Goal: Information Seeking & Learning: Check status

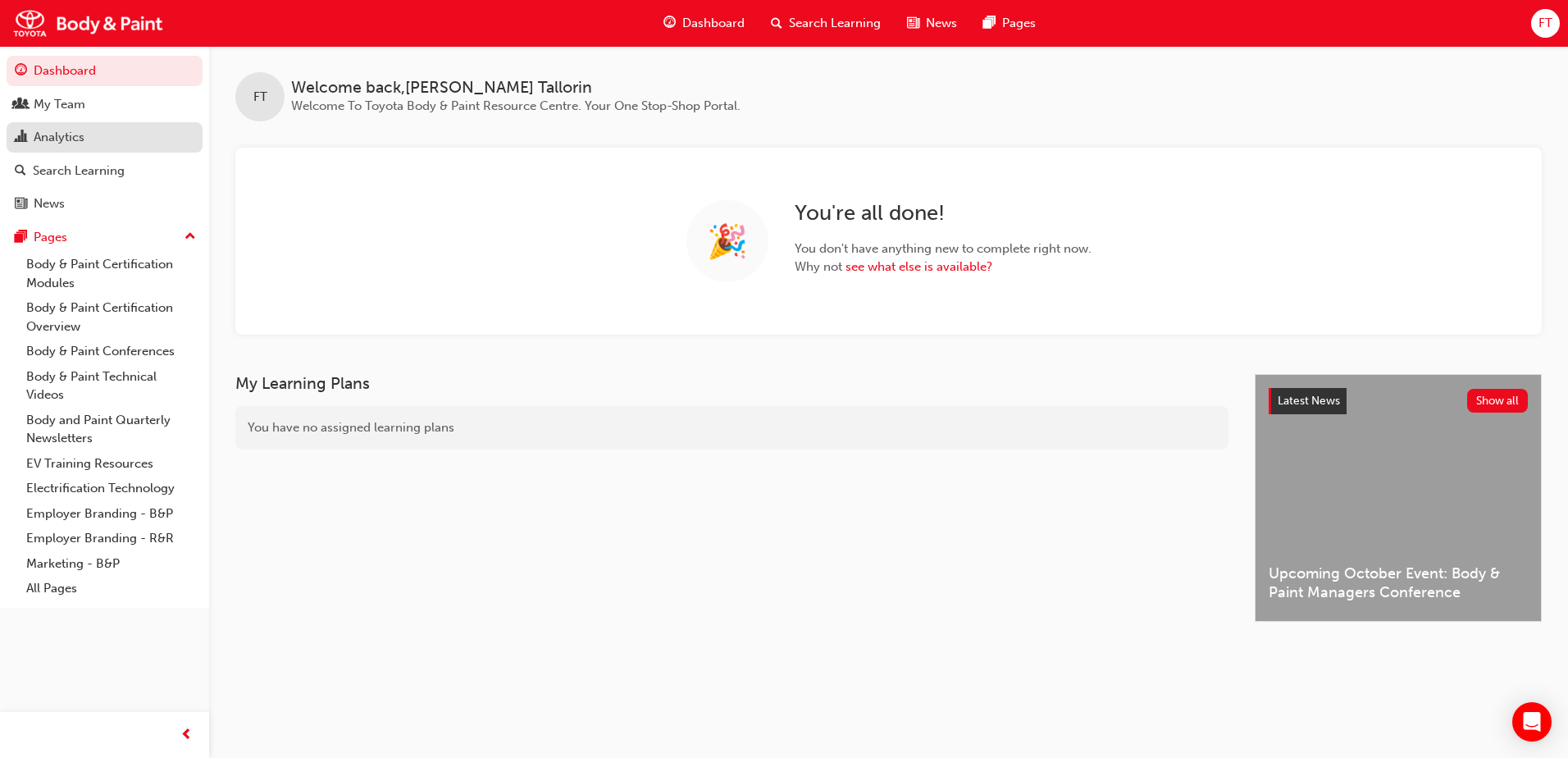
click at [73, 141] on div "Analytics" at bounding box center [59, 137] width 51 height 19
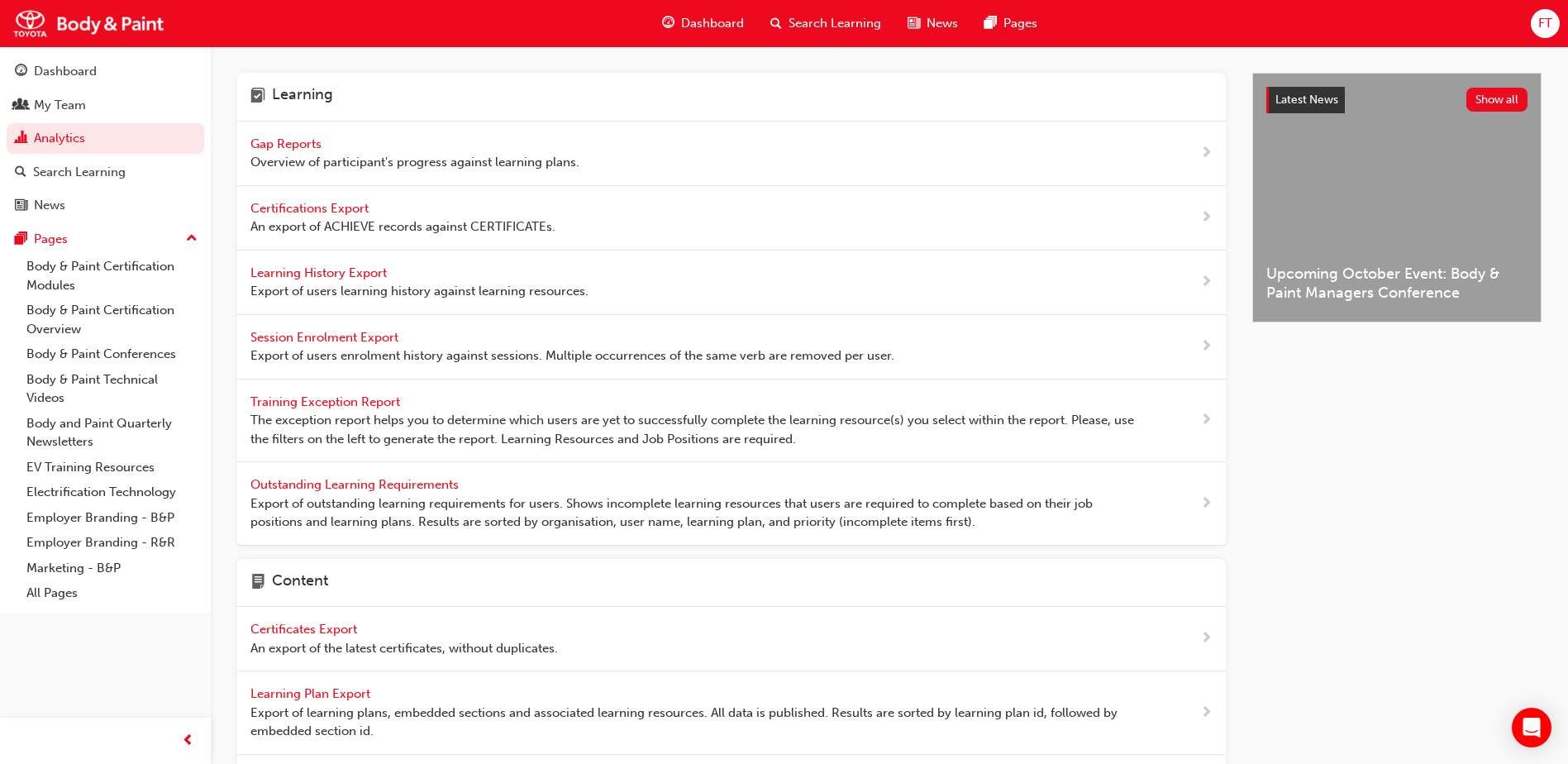
click at [289, 143] on span "Gap Reports" at bounding box center [287, 144] width 74 height 15
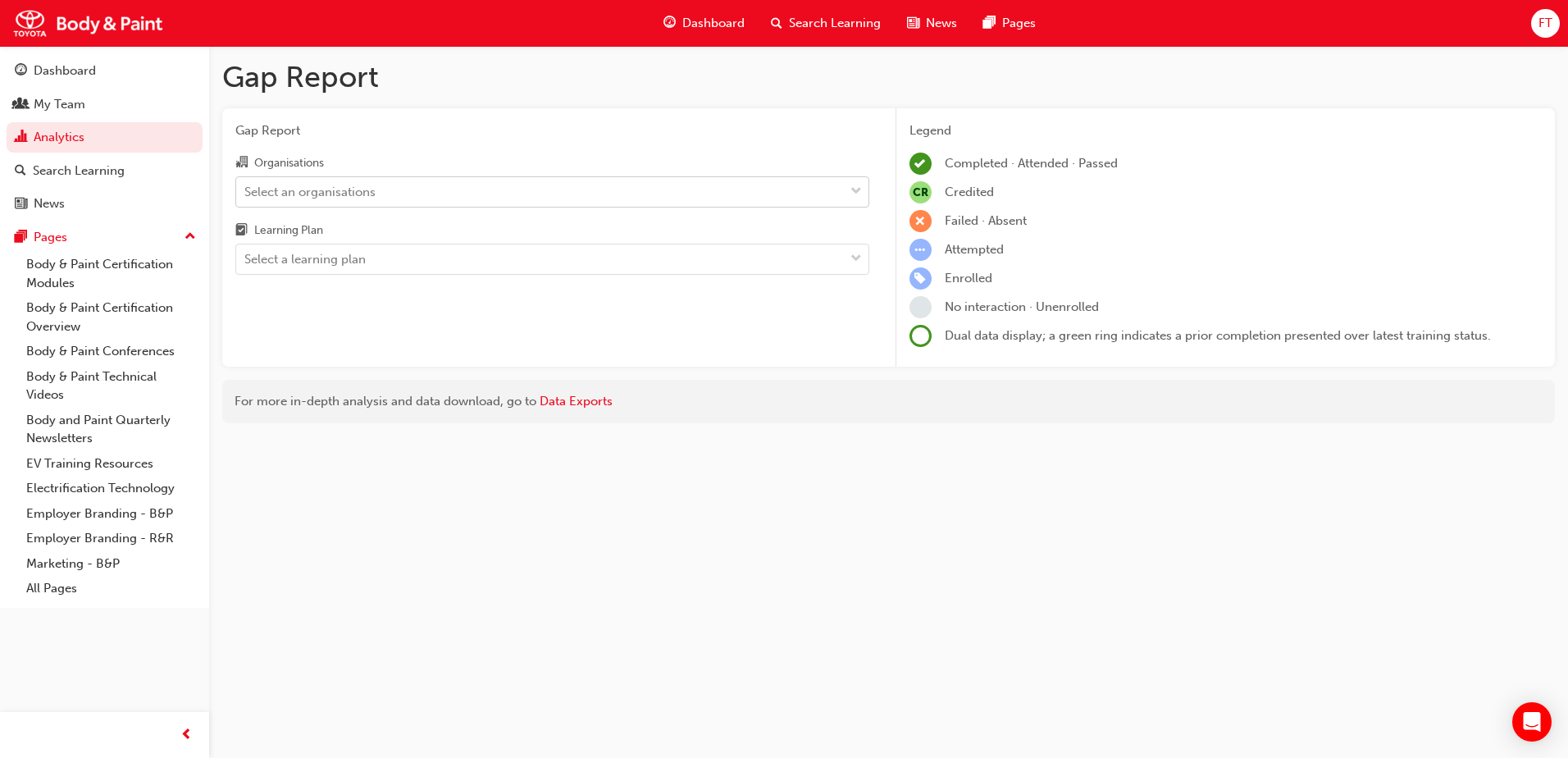
click at [362, 192] on div "Select an organisations" at bounding box center [309, 192] width 131 height 19
click at [246, 192] on input "Organisations Select an organisations" at bounding box center [245, 191] width 2 height 14
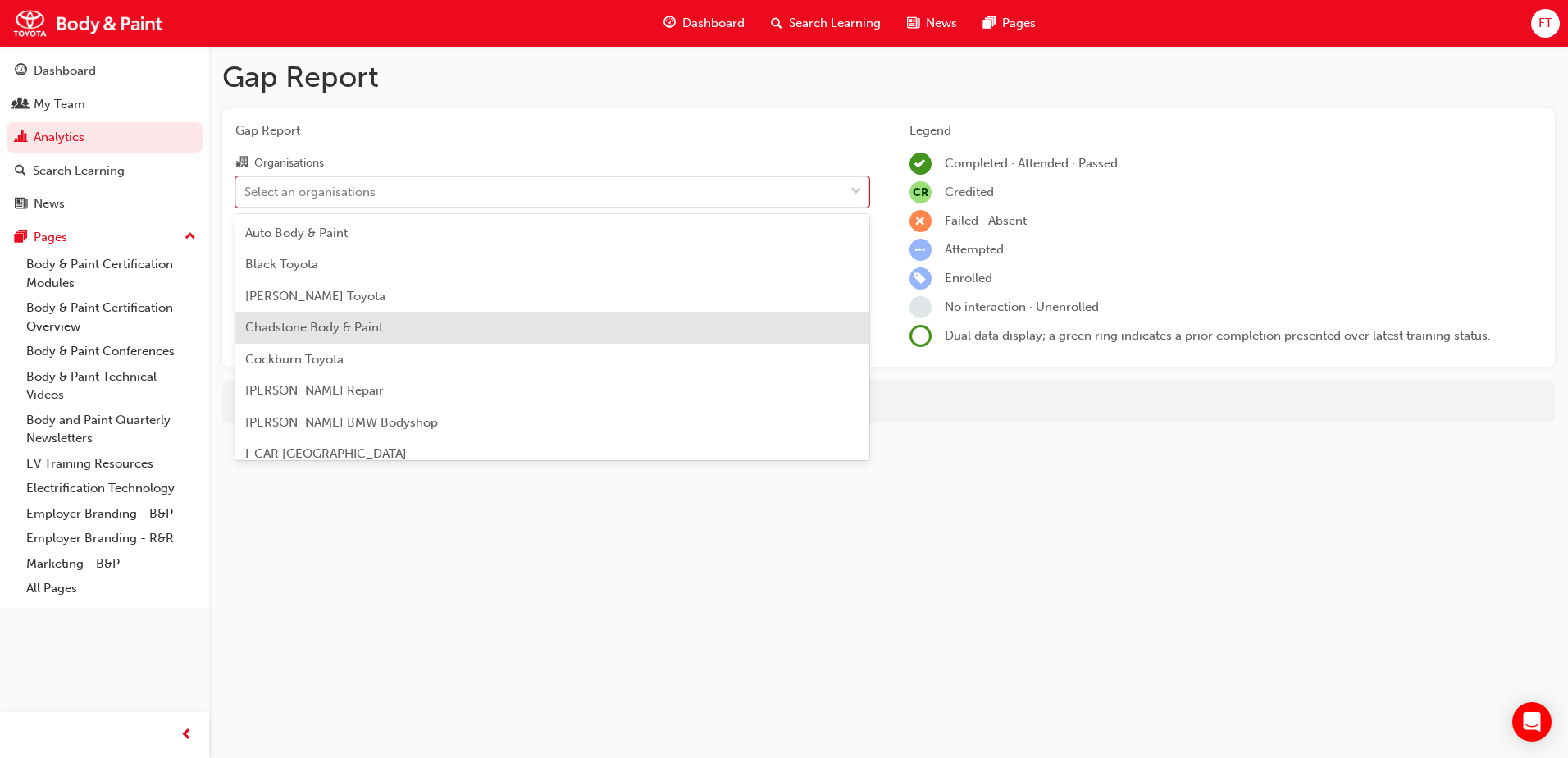
click at [328, 328] on span "Chadstone Body & Paint" at bounding box center [314, 328] width 138 height 15
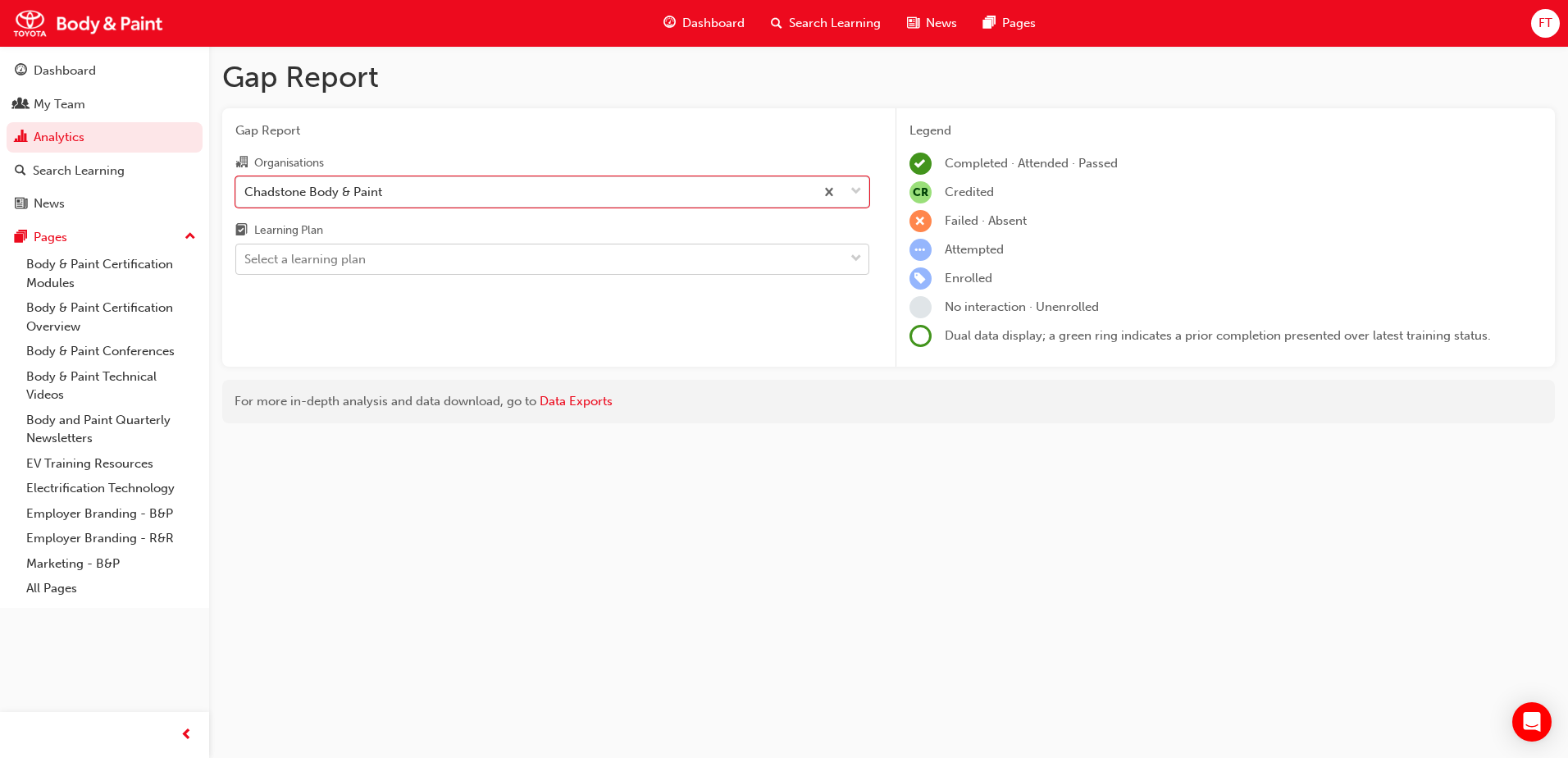
click at [380, 263] on div "Select a learning plan" at bounding box center [540, 259] width 607 height 29
click at [246, 263] on input "Learning Plan Select a learning plan" at bounding box center [245, 258] width 2 height 14
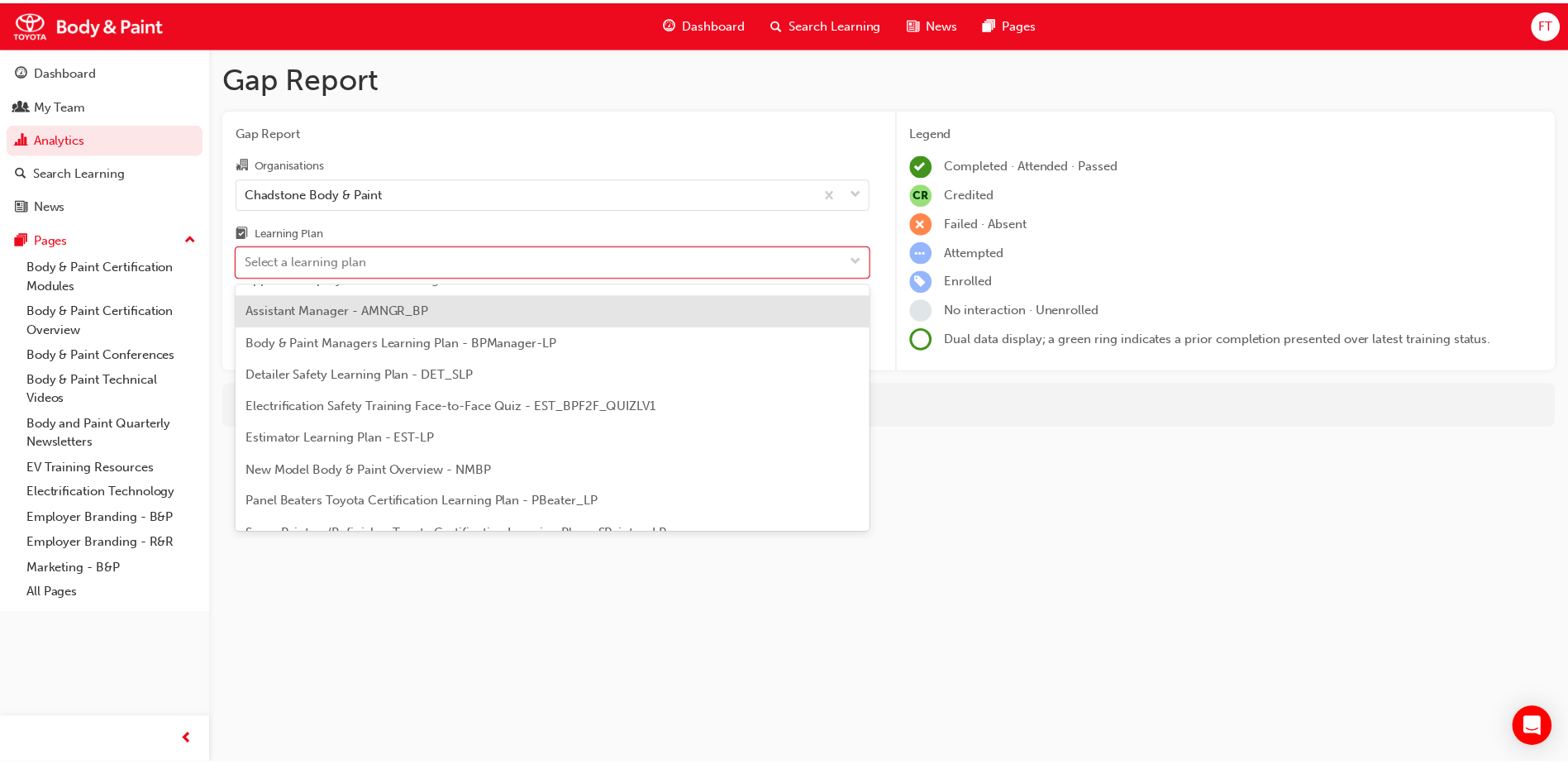
scroll to position [82, 0]
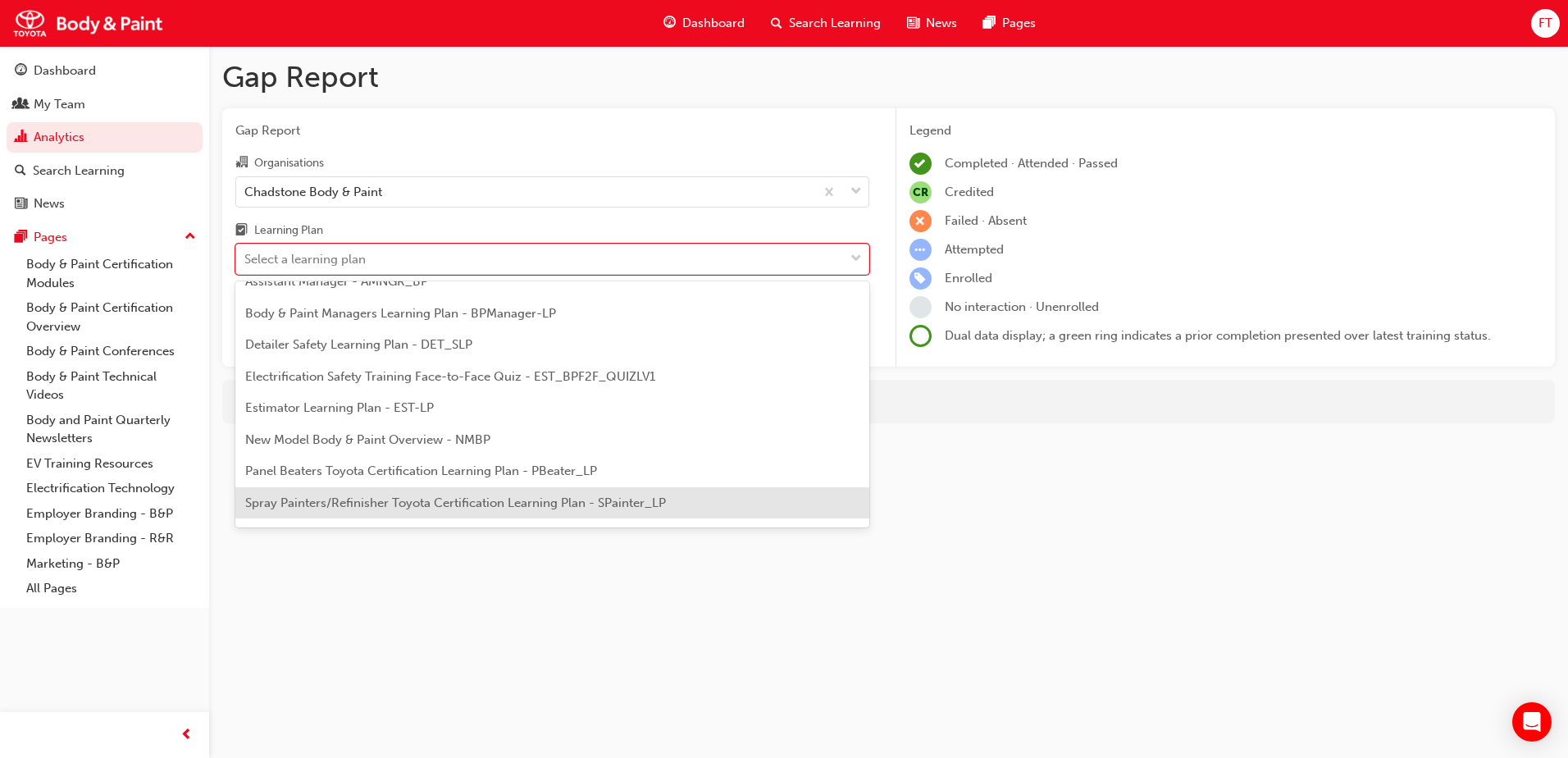
click at [357, 498] on span "Spray Painters/Refinisher Toyota Certification Learning Plan - SPainter_LP" at bounding box center [456, 503] width 421 height 15
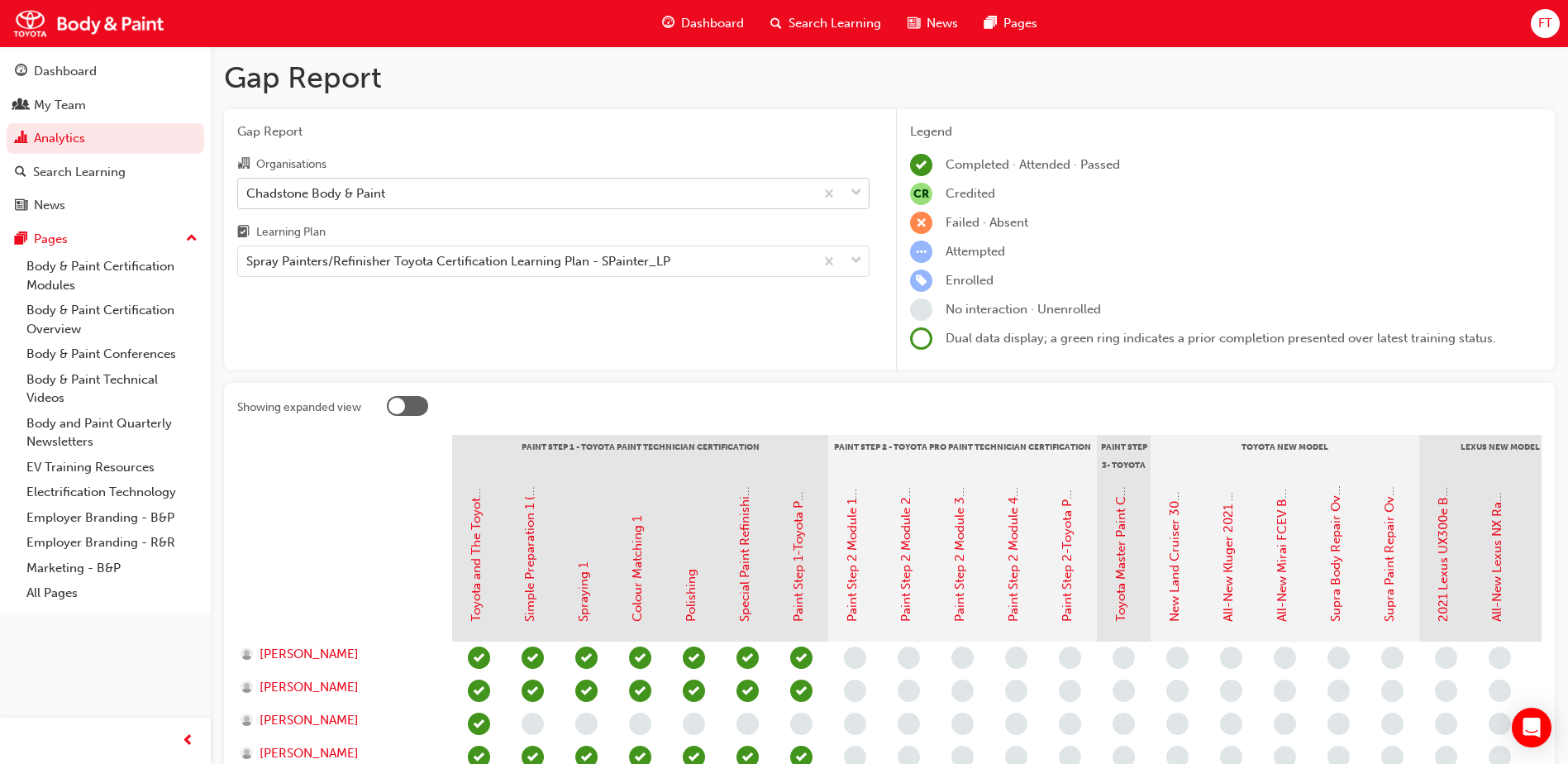
click at [515, 195] on div "Chadstone Body & Paint" at bounding box center [526, 193] width 576 height 29
click at [248, 195] on input "Organisations Chadstone Body & Paint" at bounding box center [247, 192] width 2 height 14
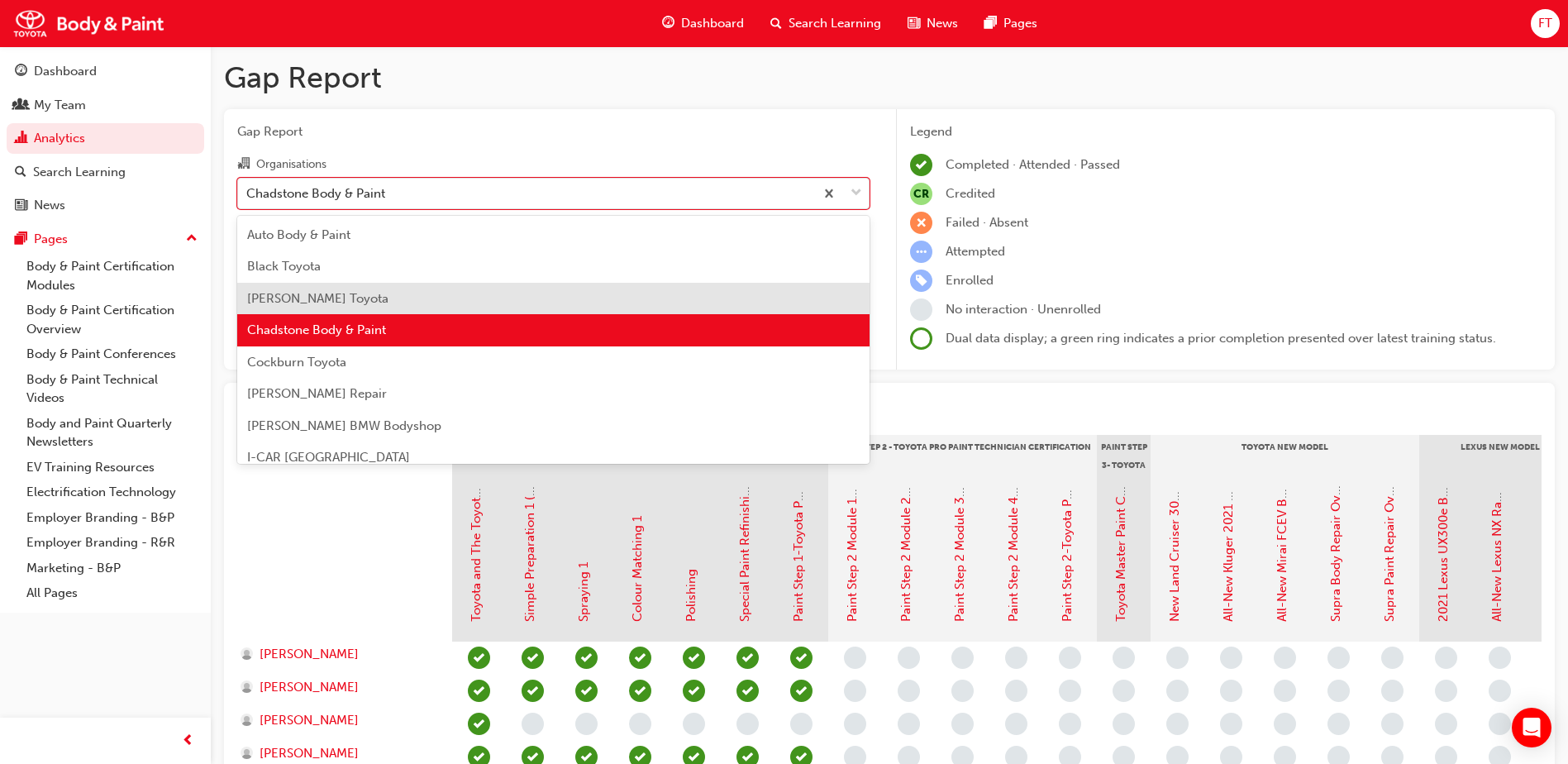
click at [347, 291] on span "[PERSON_NAME] Toyota" at bounding box center [318, 299] width 141 height 15
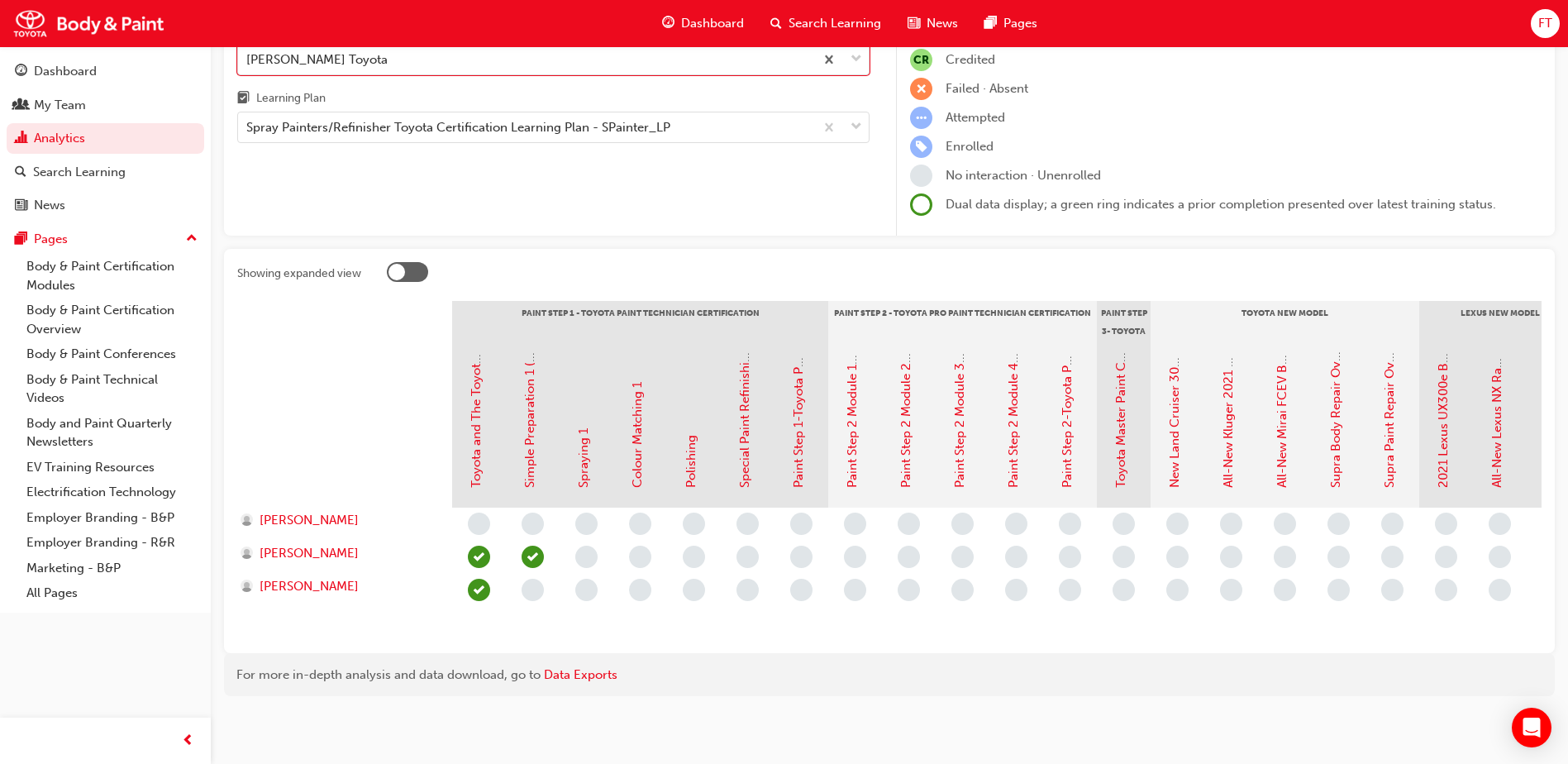
scroll to position [146, 0]
click at [519, 118] on div "Spray Painters/Refinisher Toyota Certification Learning Plan - SPainter_LP" at bounding box center [458, 127] width 424 height 19
click at [248, 120] on input "Learning Plan Spray Painters/Refinisher Toyota Certification Learning Plan - SP…" at bounding box center [247, 127] width 2 height 14
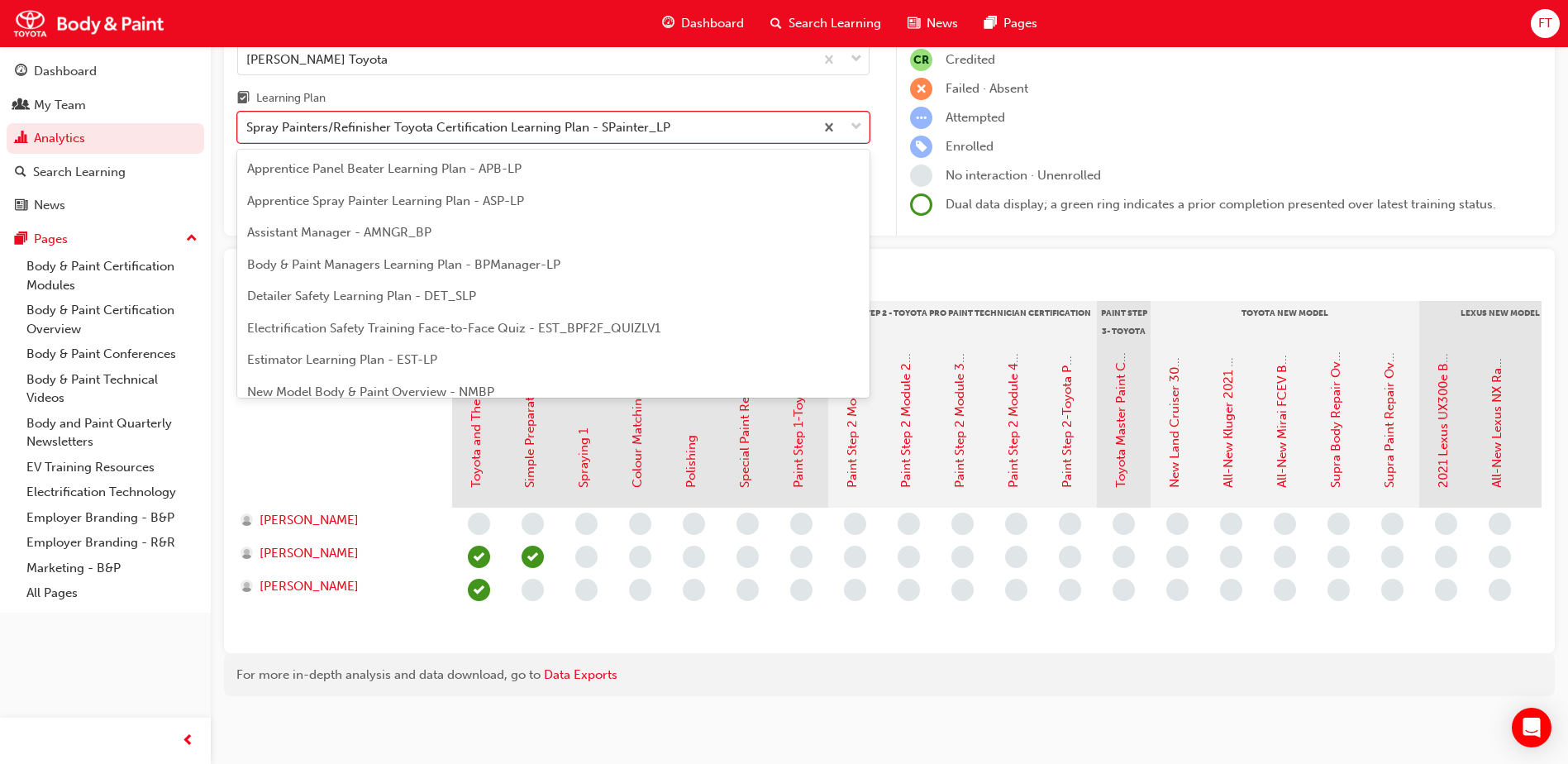
scroll to position [85, 0]
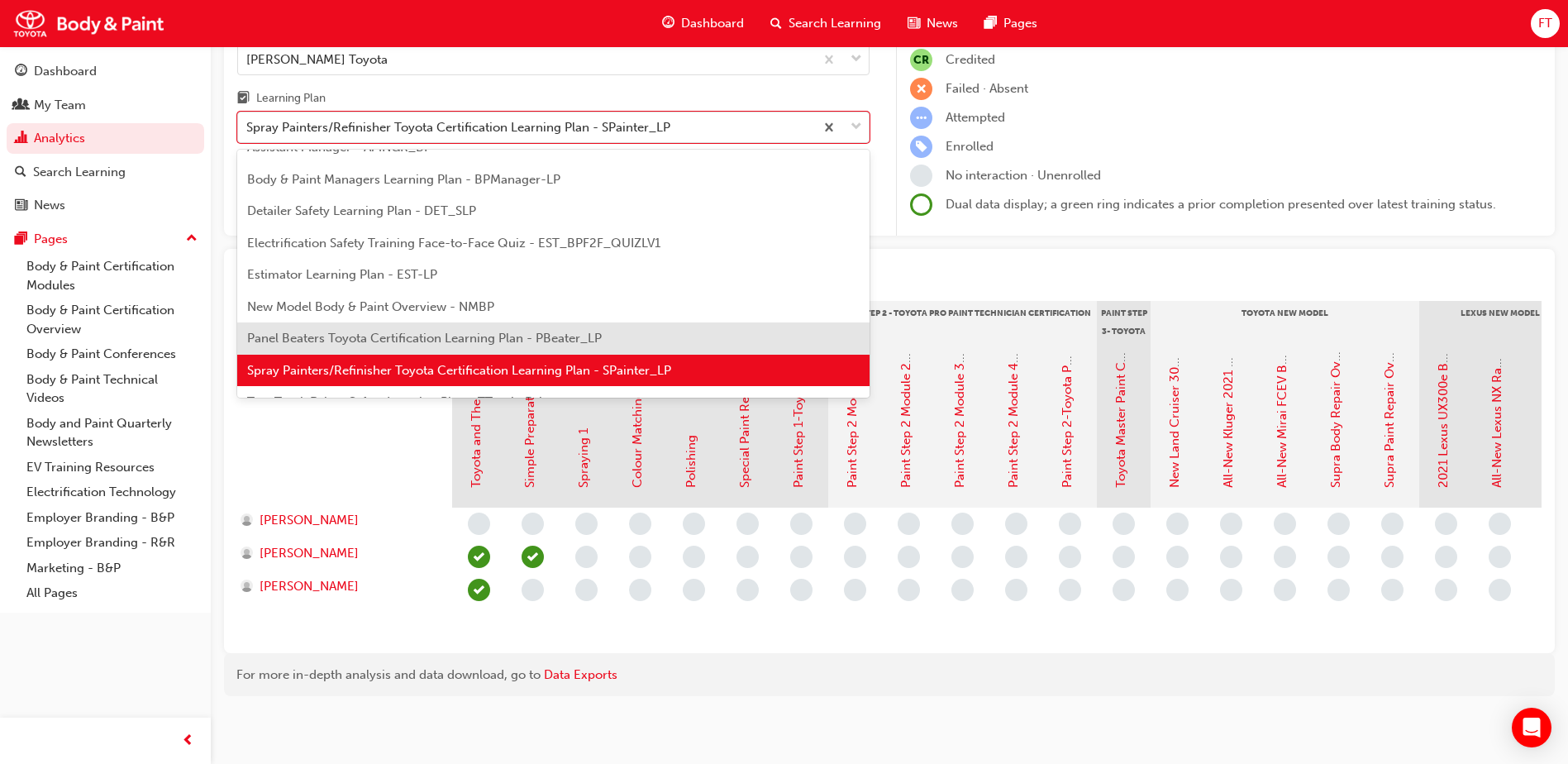
click at [372, 323] on div "Panel Beaters Toyota Certification Learning Plan - PBeater_LP" at bounding box center [553, 339] width 632 height 32
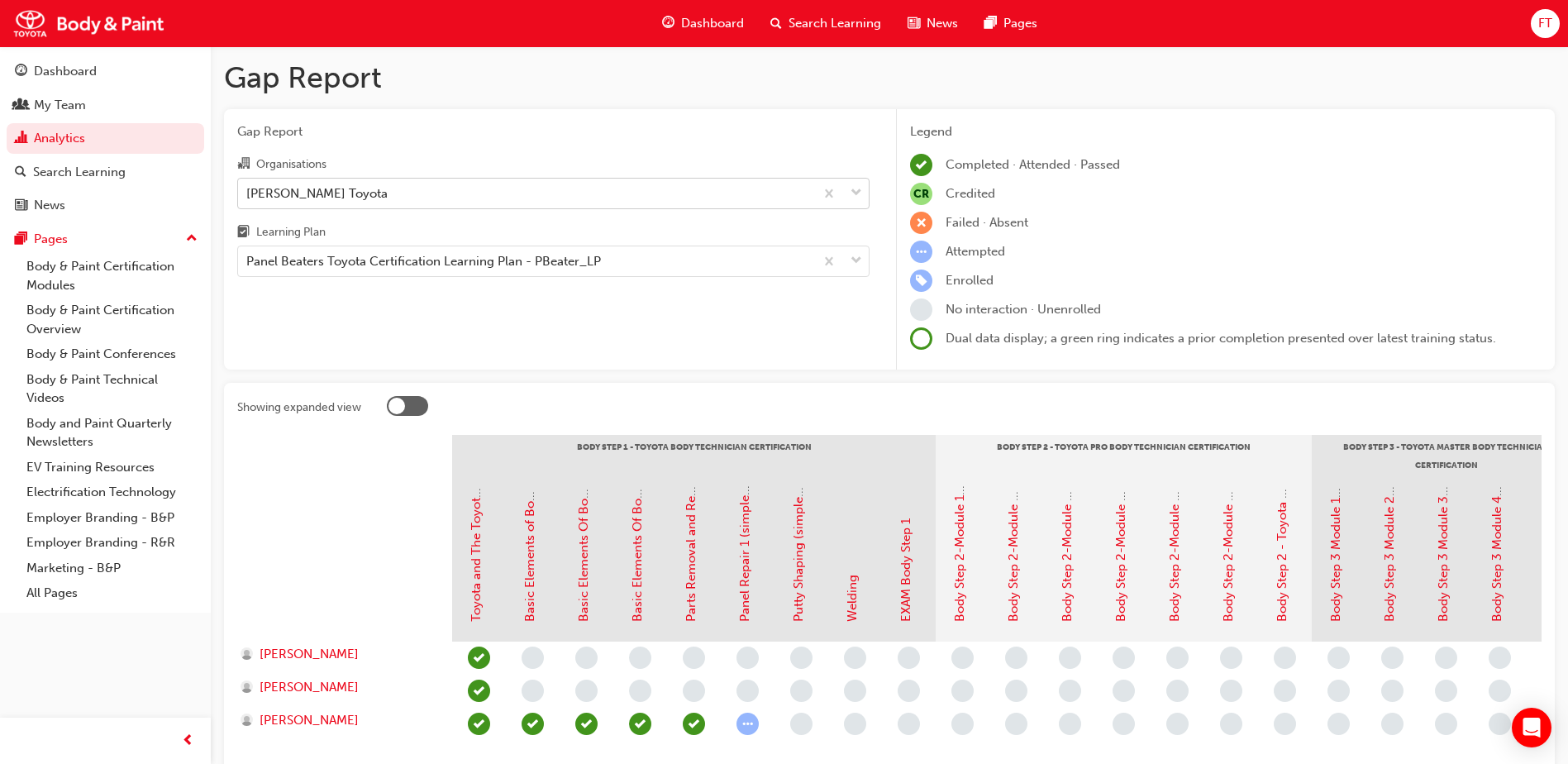
click at [443, 199] on div "[PERSON_NAME] Toyota" at bounding box center [526, 193] width 576 height 29
click at [248, 199] on input "Organisations [PERSON_NAME] Toyota" at bounding box center [247, 192] width 2 height 14
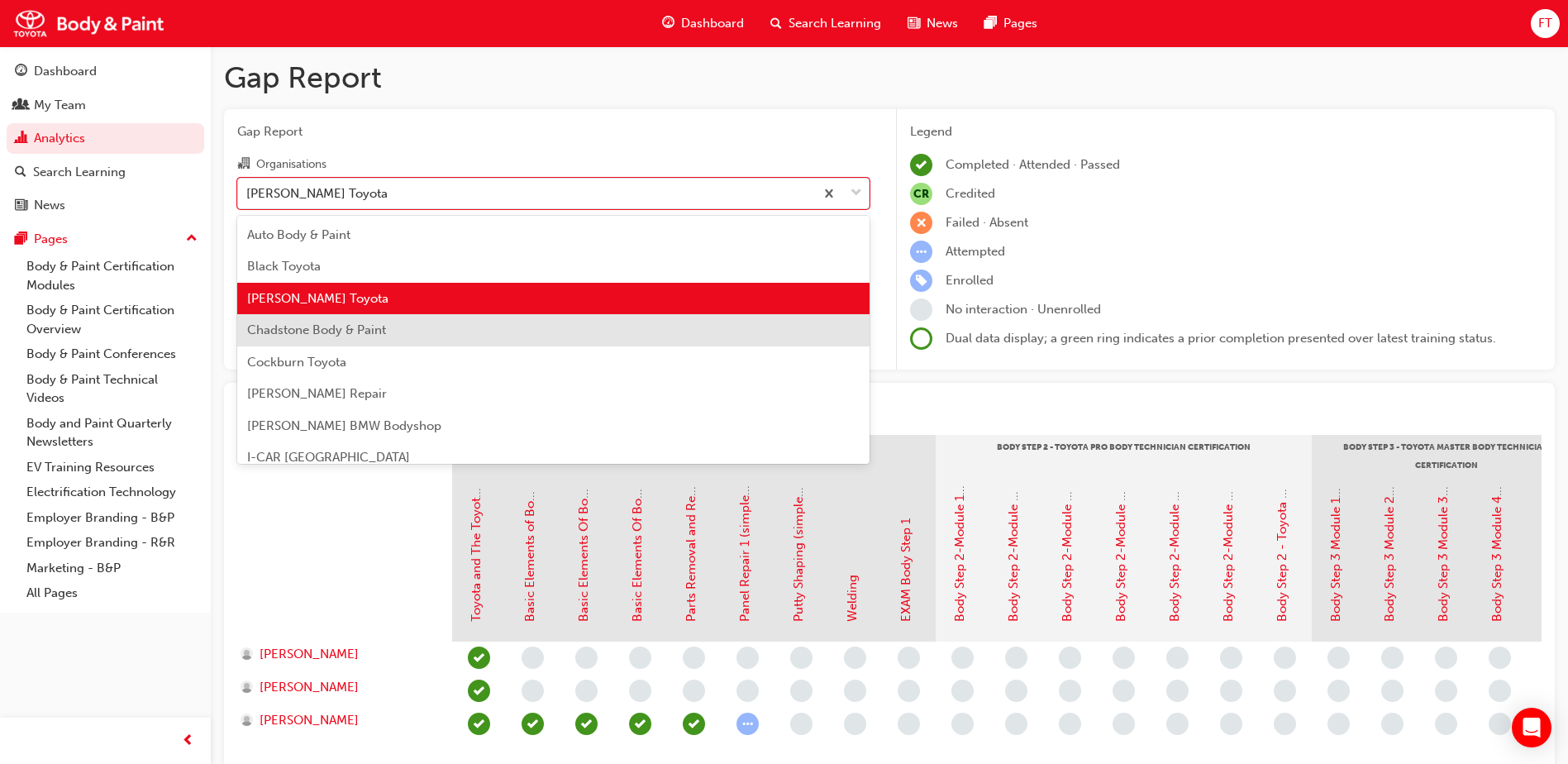
click at [349, 330] on span "Chadstone Body & Paint" at bounding box center [316, 330] width 139 height 15
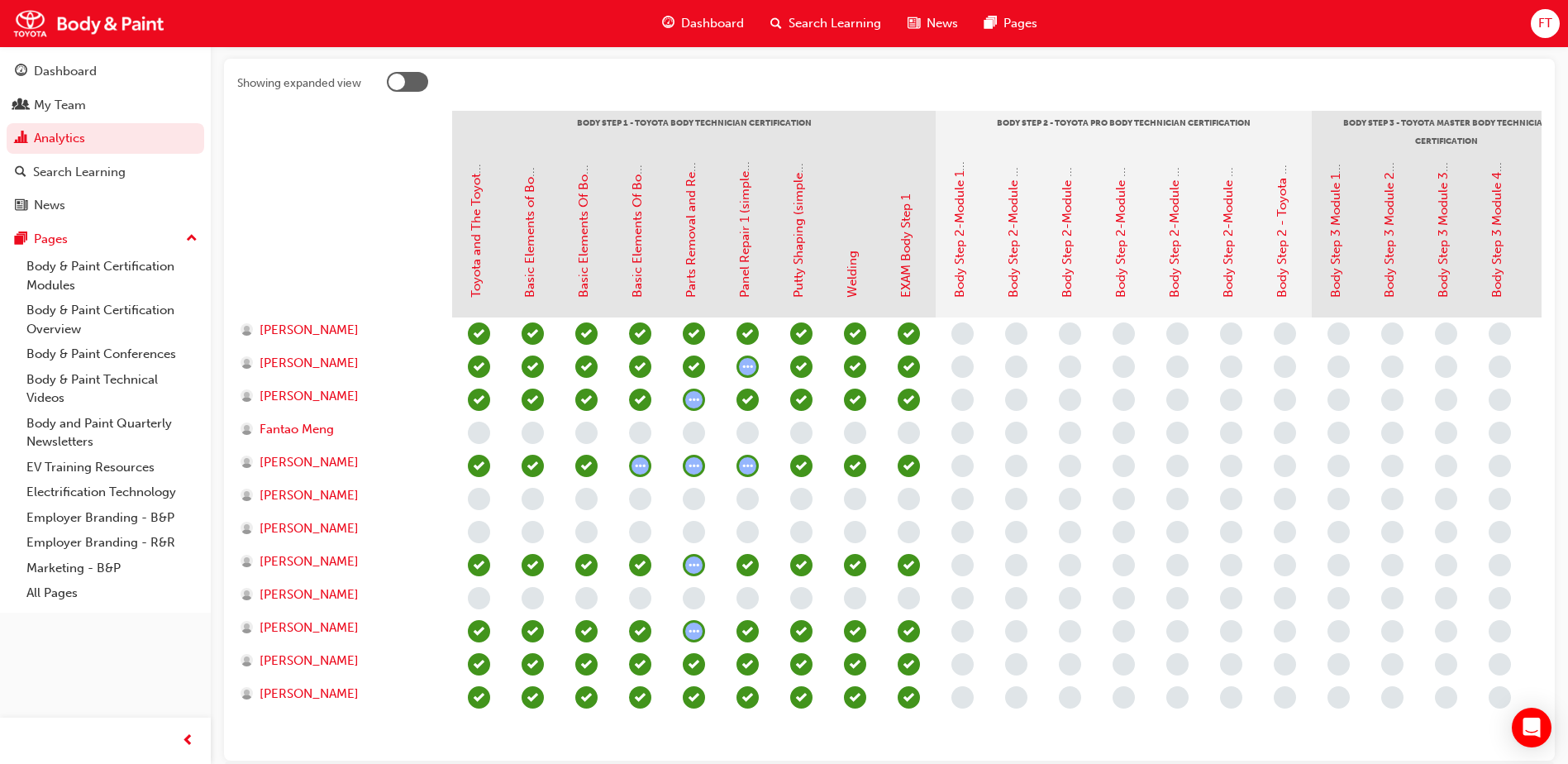
scroll to position [113, 0]
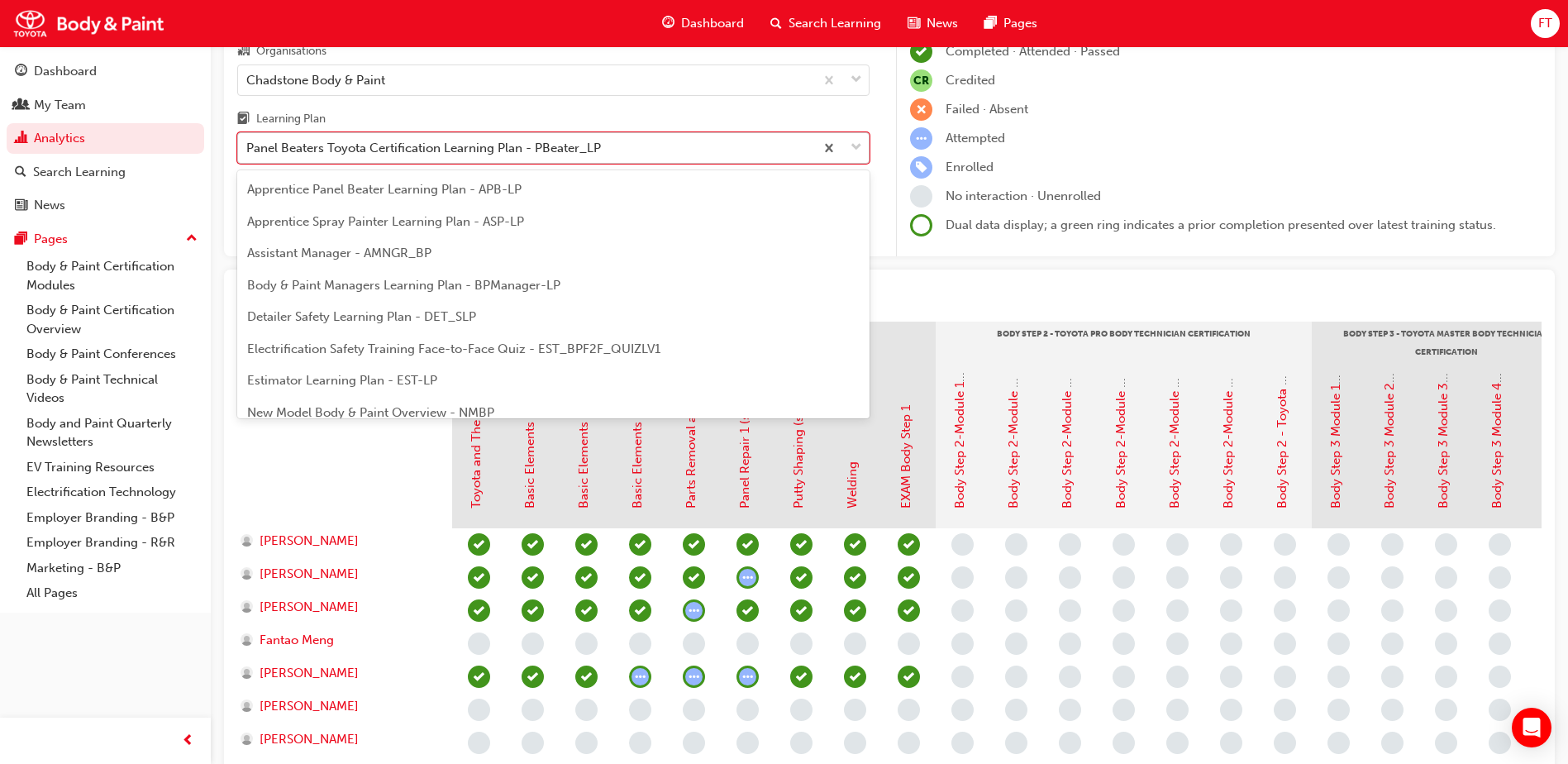
click at [655, 150] on div "Panel Beaters Toyota Certification Learning Plan - PBeater_LP" at bounding box center [526, 148] width 576 height 29
click at [248, 150] on input "Learning Plan option Panel Beaters Toyota Certification Learning Plan - PBeater…" at bounding box center [247, 147] width 2 height 14
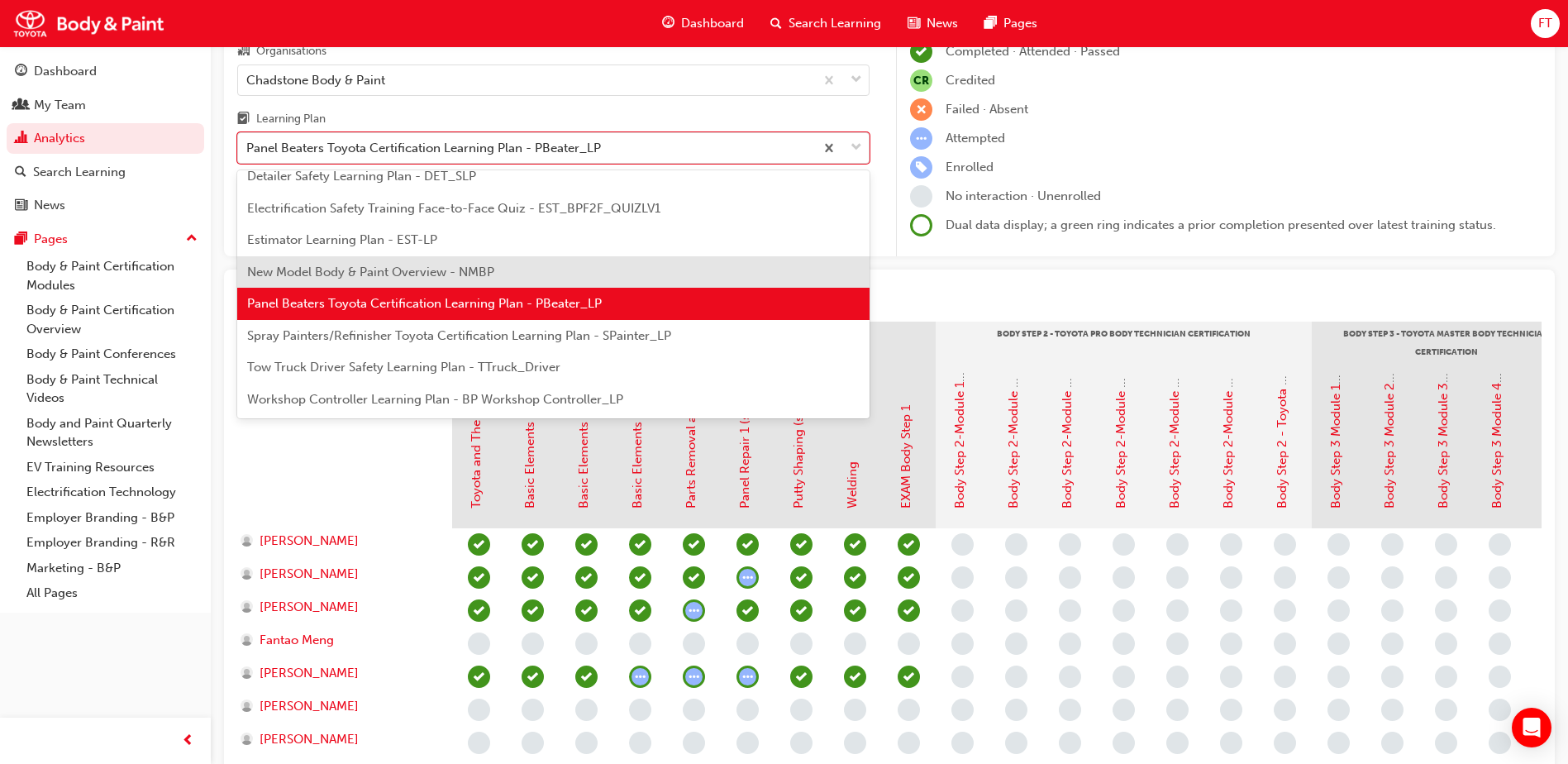
scroll to position [0, 0]
